Goal: Information Seeking & Learning: Learn about a topic

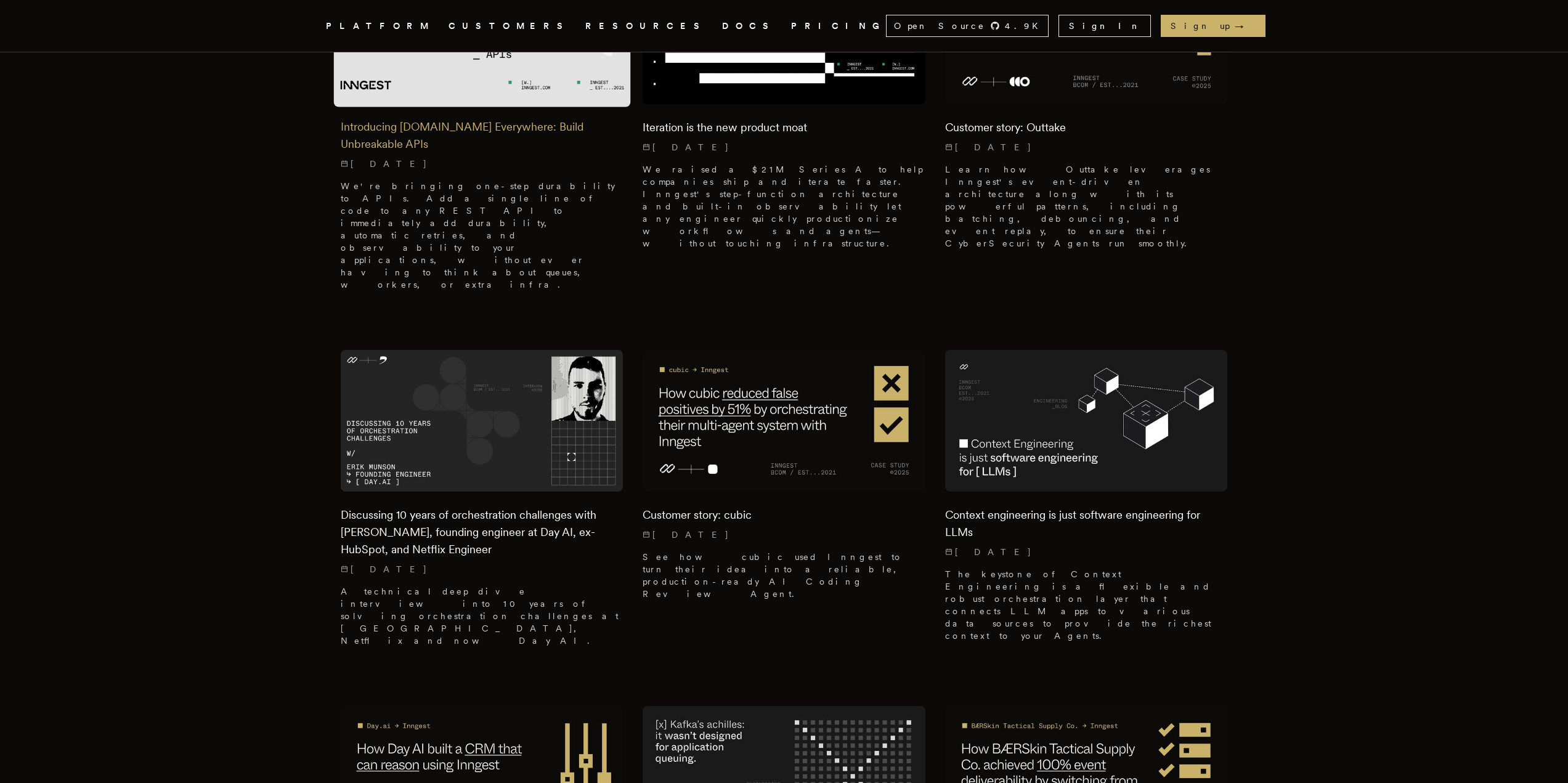
scroll to position [862, 0]
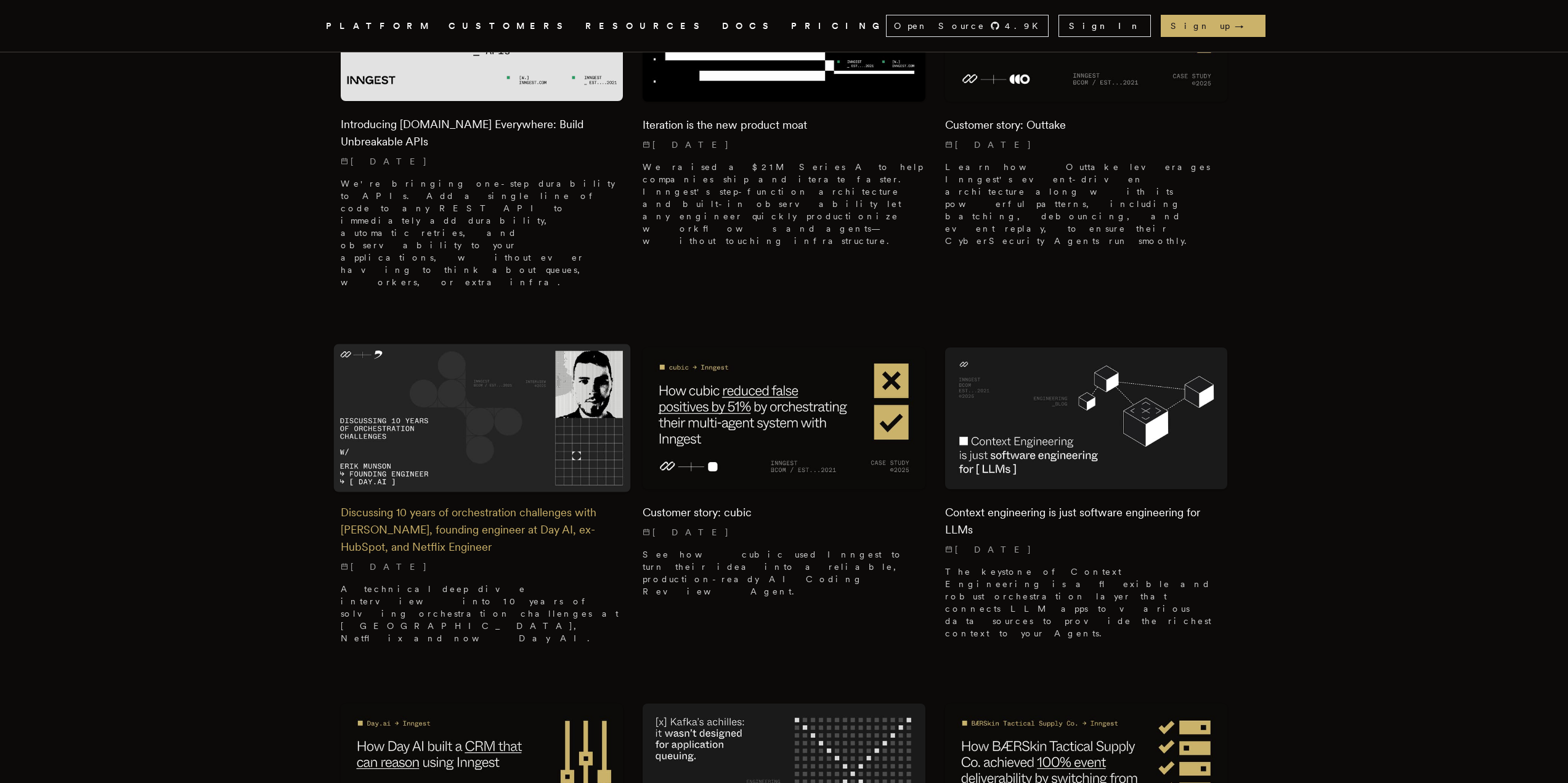
click at [445, 344] on img at bounding box center [481, 418] width 297 height 148
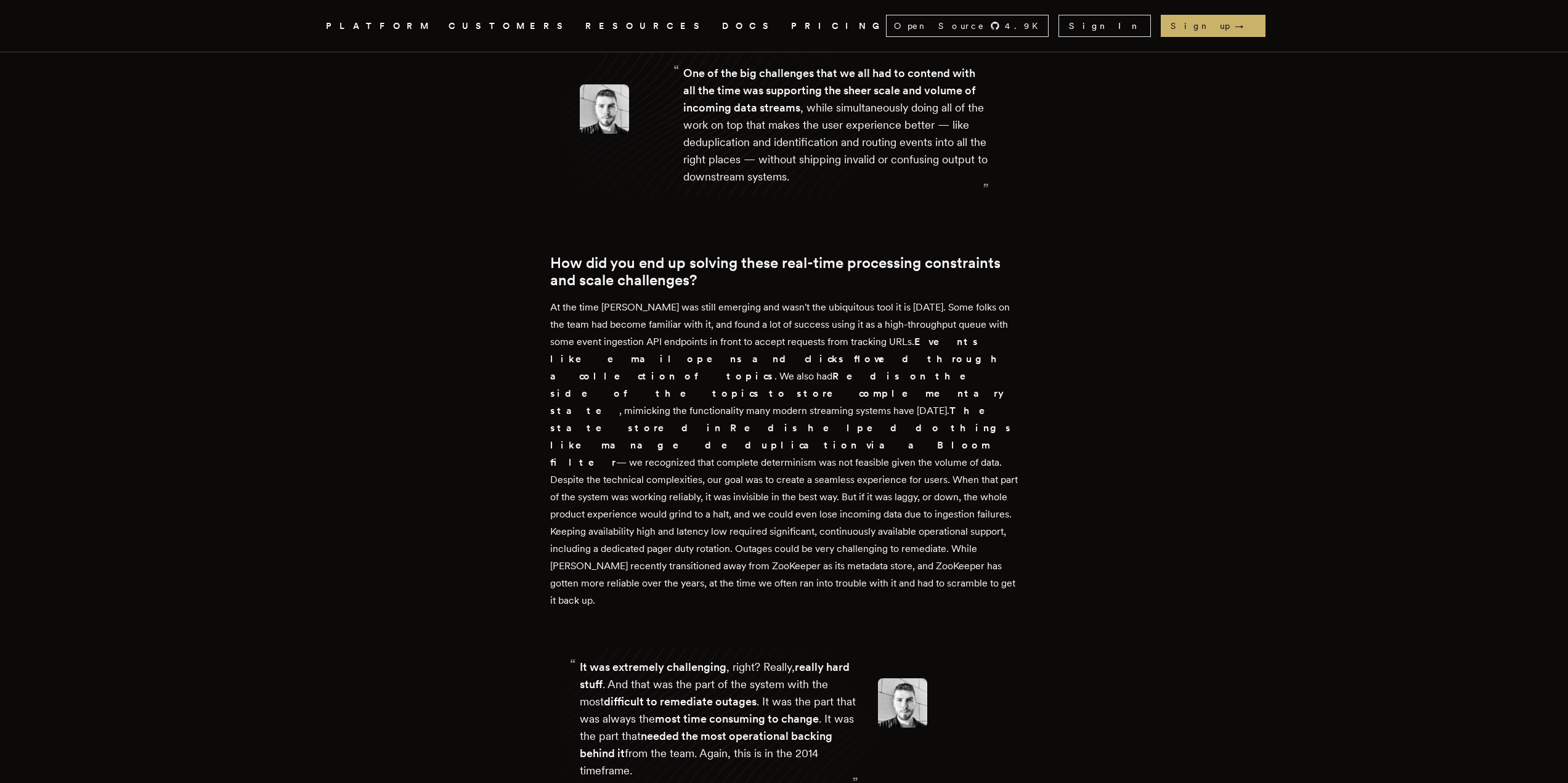
scroll to position [1911, 0]
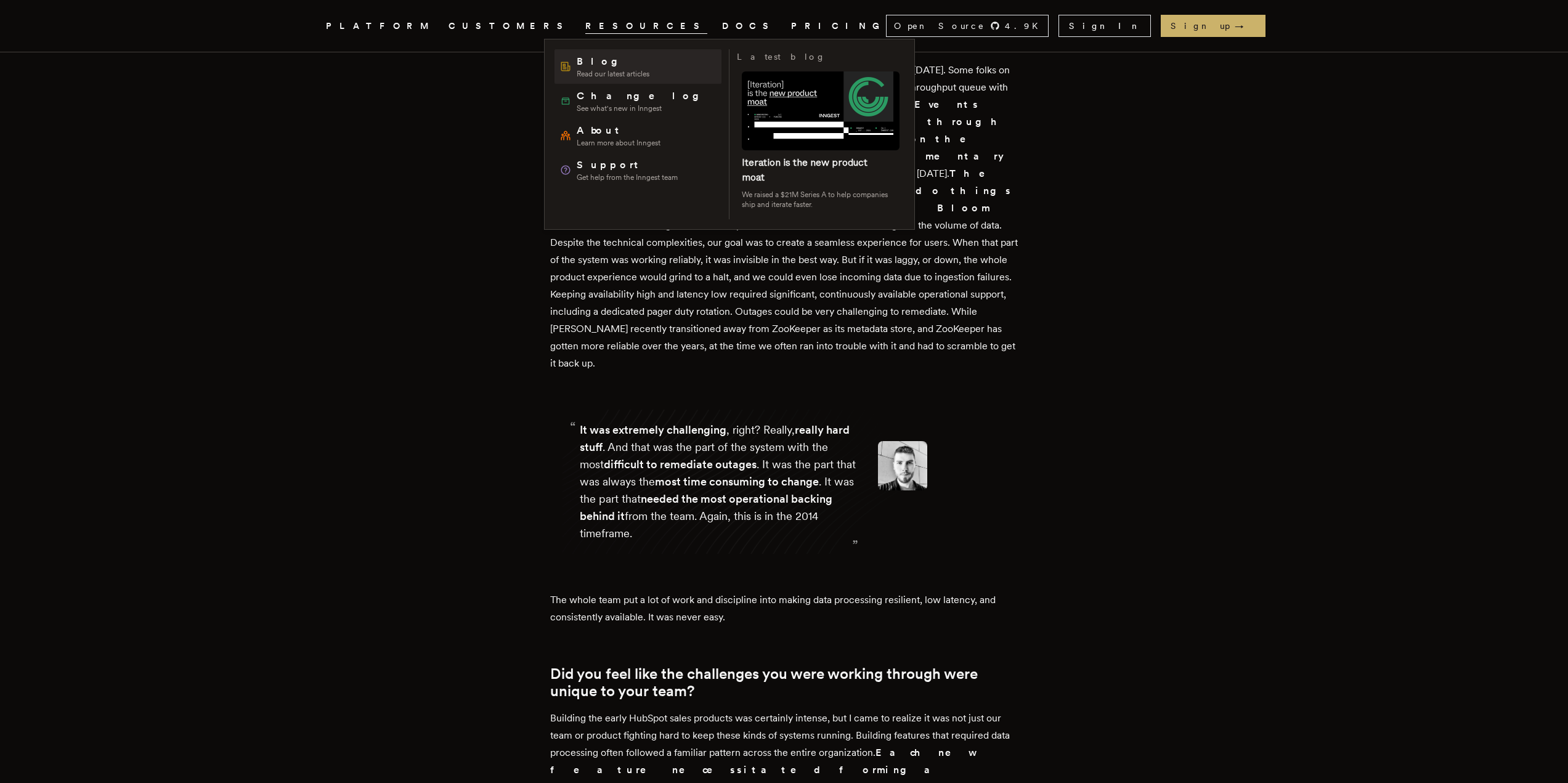
click at [583, 66] on span "Blog" at bounding box center [612, 61] width 73 height 15
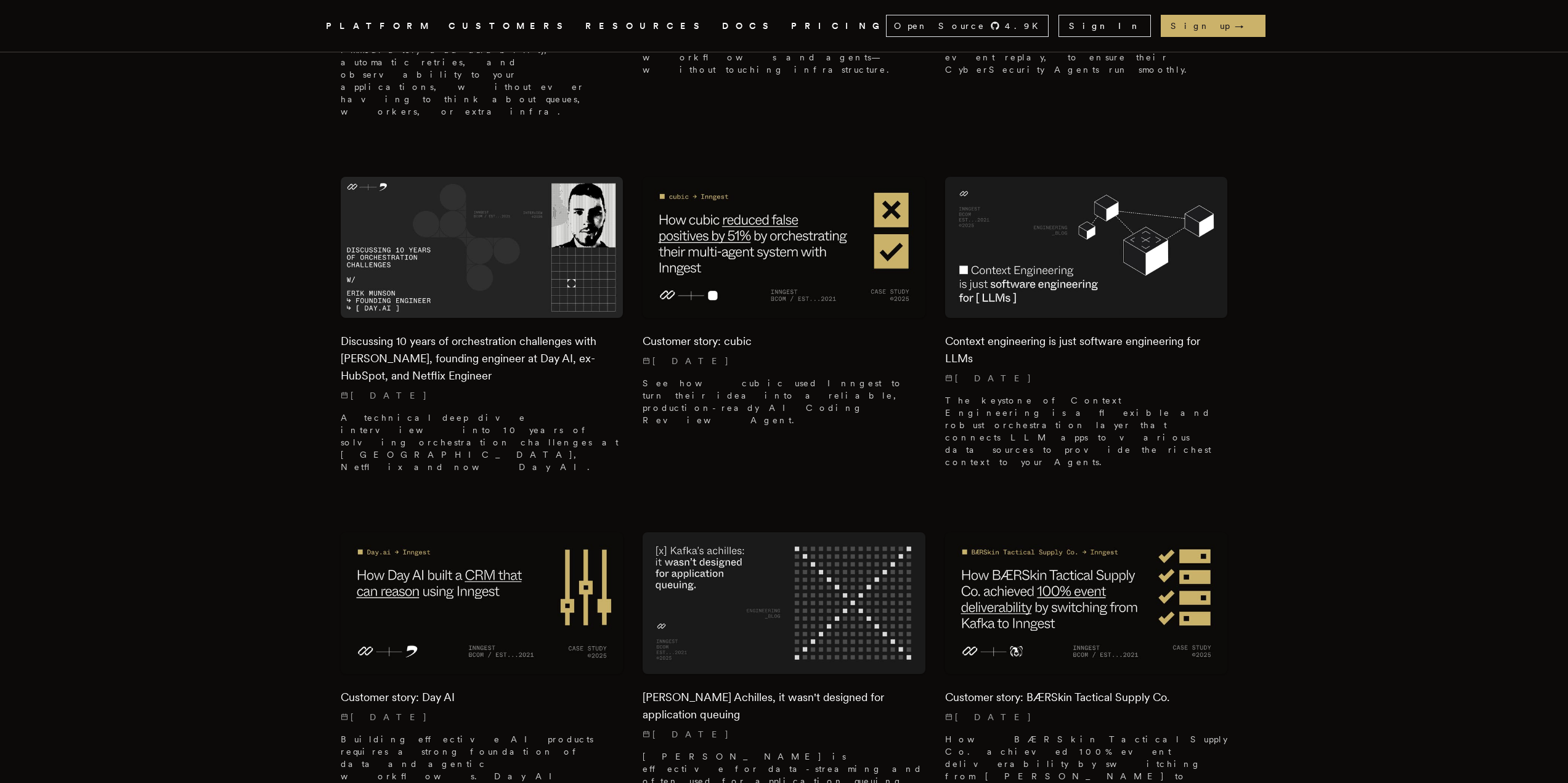
scroll to position [1048, 0]
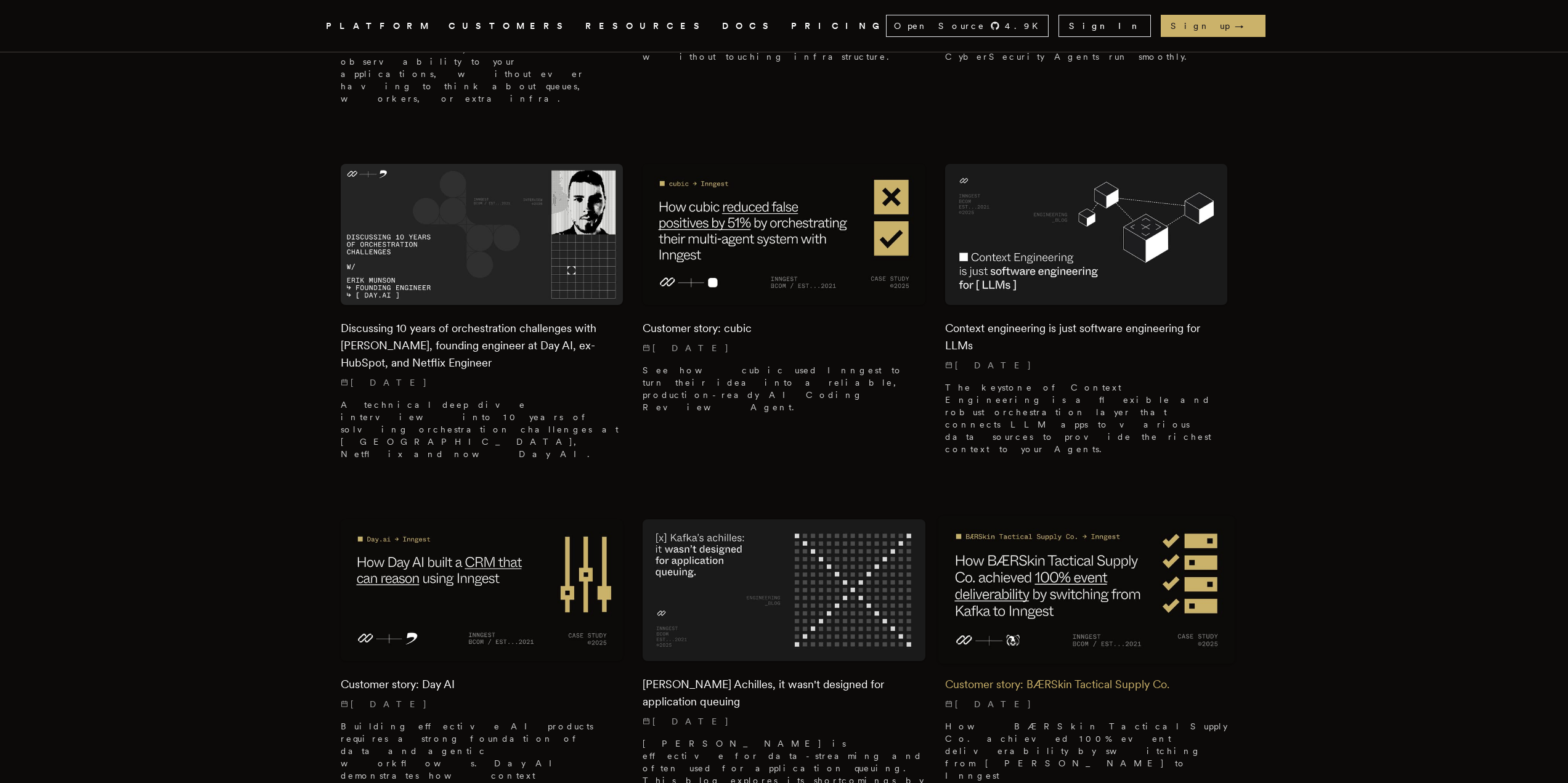
click at [1018, 517] on img at bounding box center [1086, 591] width 297 height 148
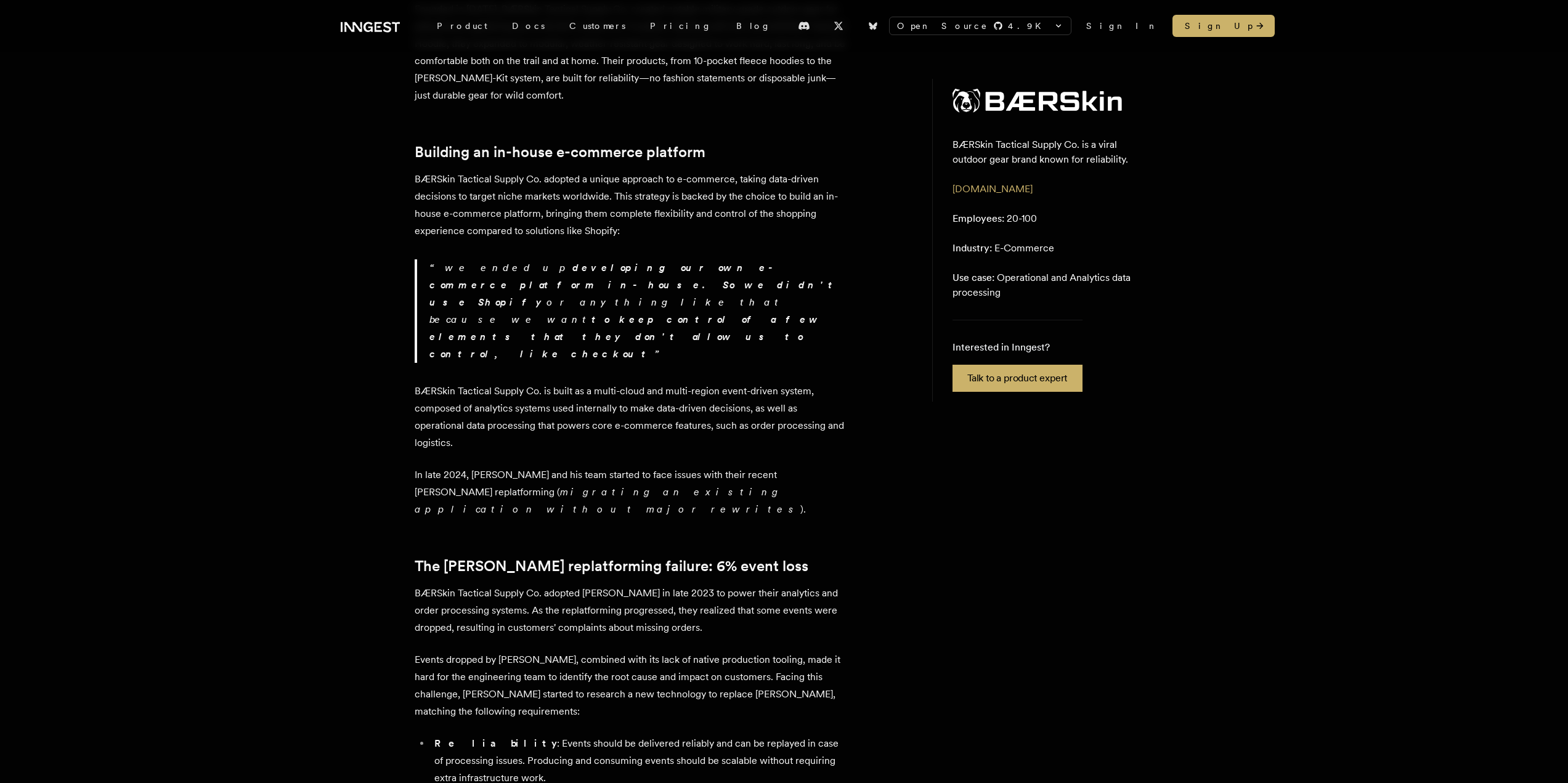
scroll to position [432, 0]
